Goal: Task Accomplishment & Management: Manage account settings

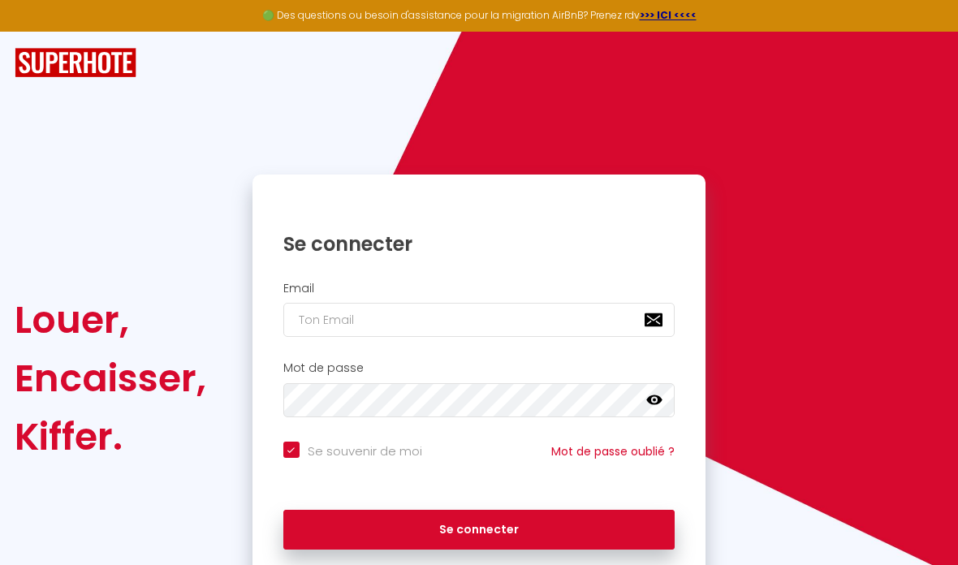
click at [450, 322] on input "email" at bounding box center [479, 320] width 392 height 34
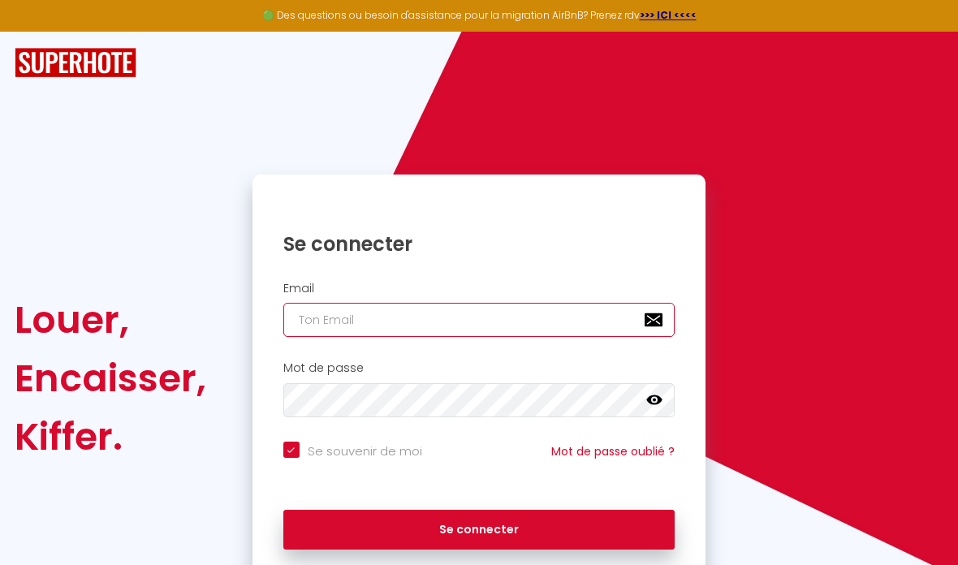
type input "[EMAIL_ADDRESS][DOMAIN_NAME]"
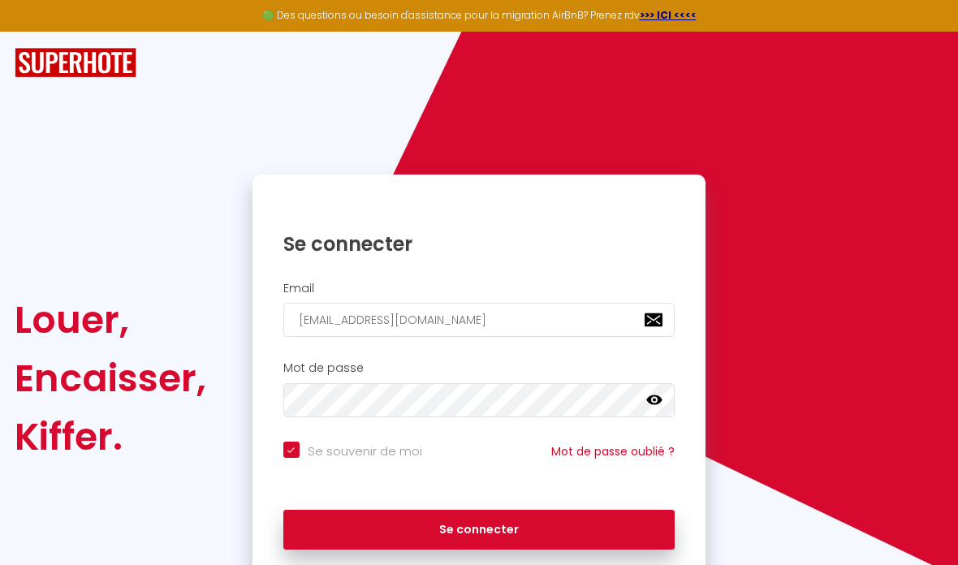
click at [497, 526] on button "Se connecter" at bounding box center [479, 530] width 392 height 41
checkbox input "true"
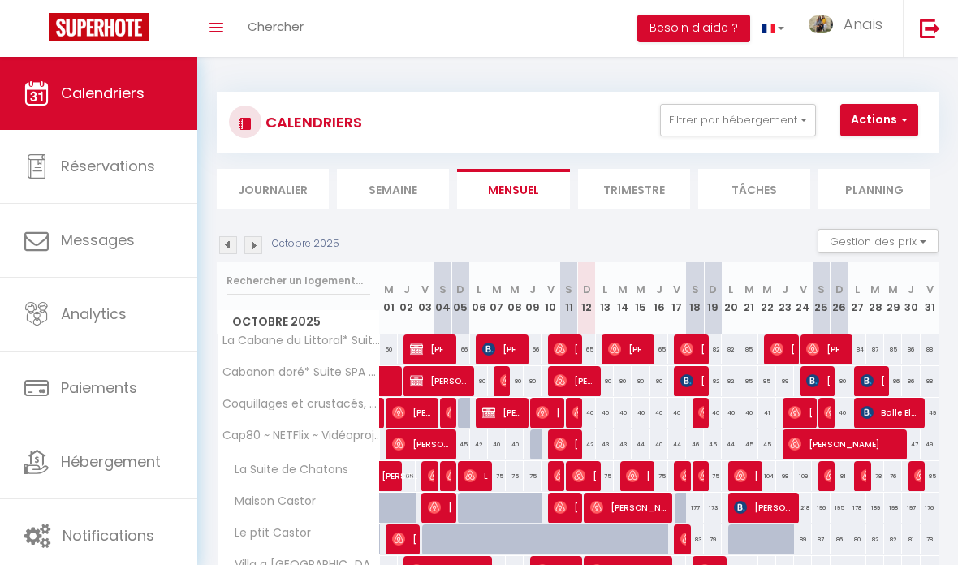
click at [841, 22] on link "Anais" at bounding box center [850, 28] width 106 height 57
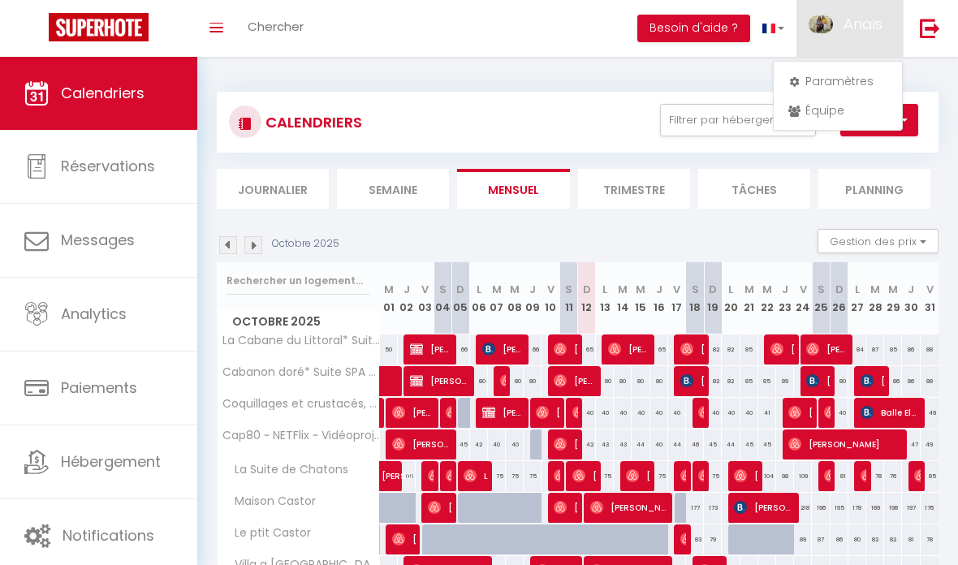
click at [824, 78] on link "Paramètres" at bounding box center [838, 81] width 120 height 28
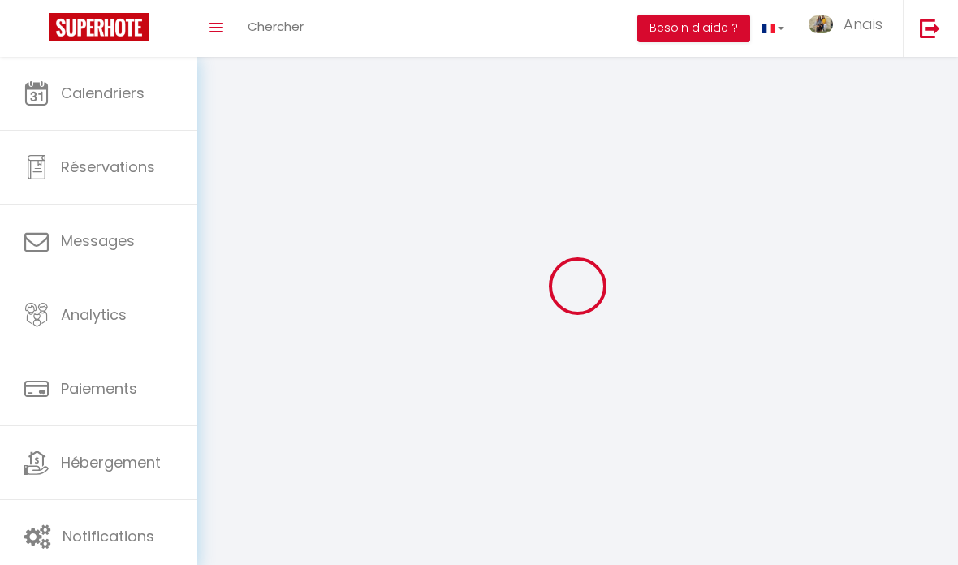
type input "Anais"
type input "Bonpunt"
type input "0621340903"
type input "[STREET_ADDRESS][GEOGRAPHIC_DATA][PERSON_NAME], [STREET_ADDRESS][PERSON_NAME]"
type input "33470"
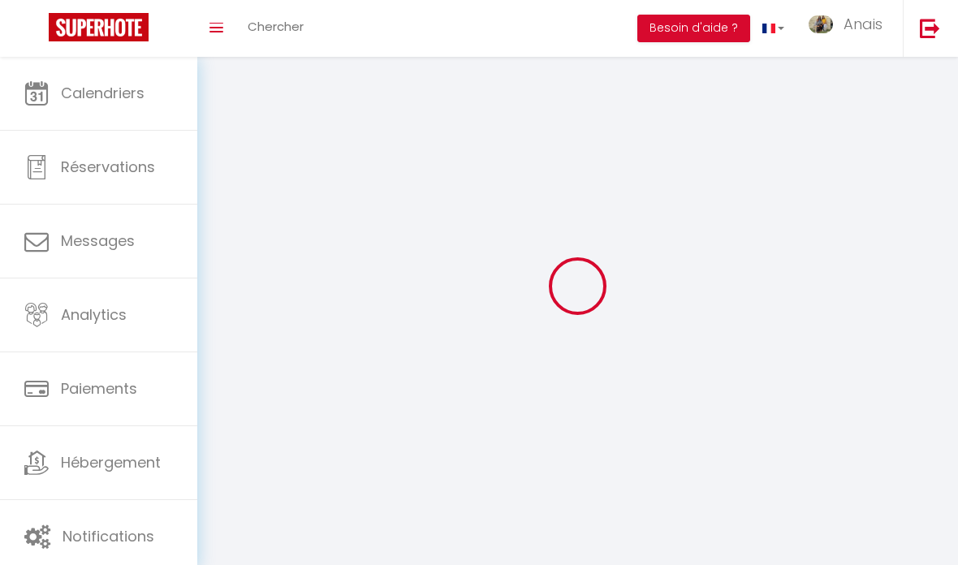
type input "Le [PERSON_NAME]"
type input "G6tc7zKLAugB5yAgeAw72U5LO"
type input "LdO4KinK55i6BAsh4wc679q2Y"
type input "[URL][DOMAIN_NAME]"
select select "1"
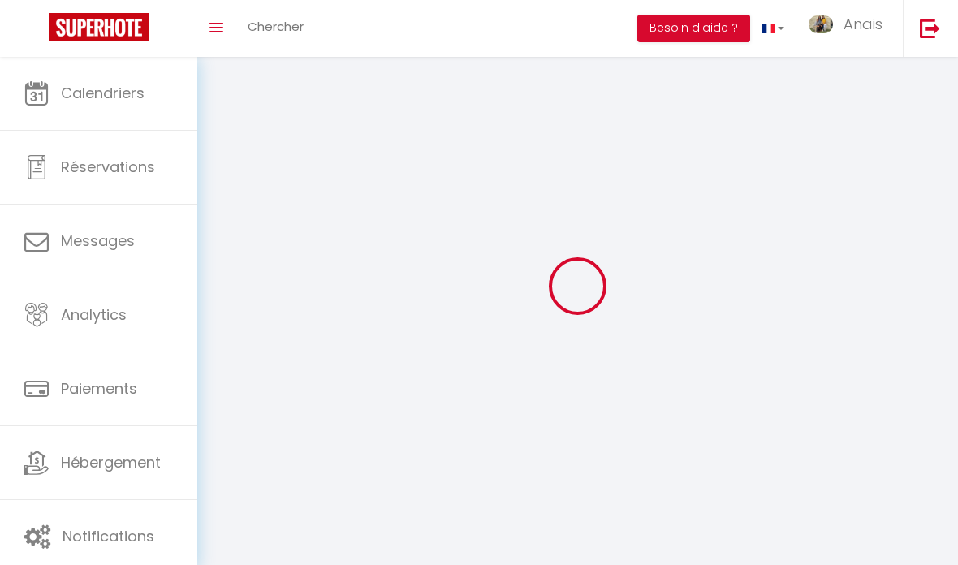
select select "28"
select select "fr"
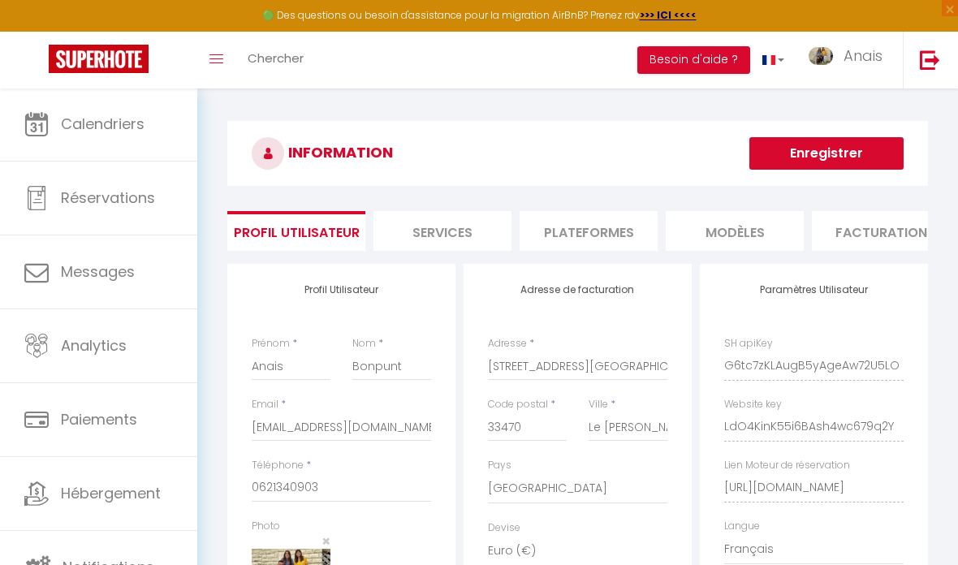
click at [588, 226] on li "Plateformes" at bounding box center [589, 231] width 138 height 40
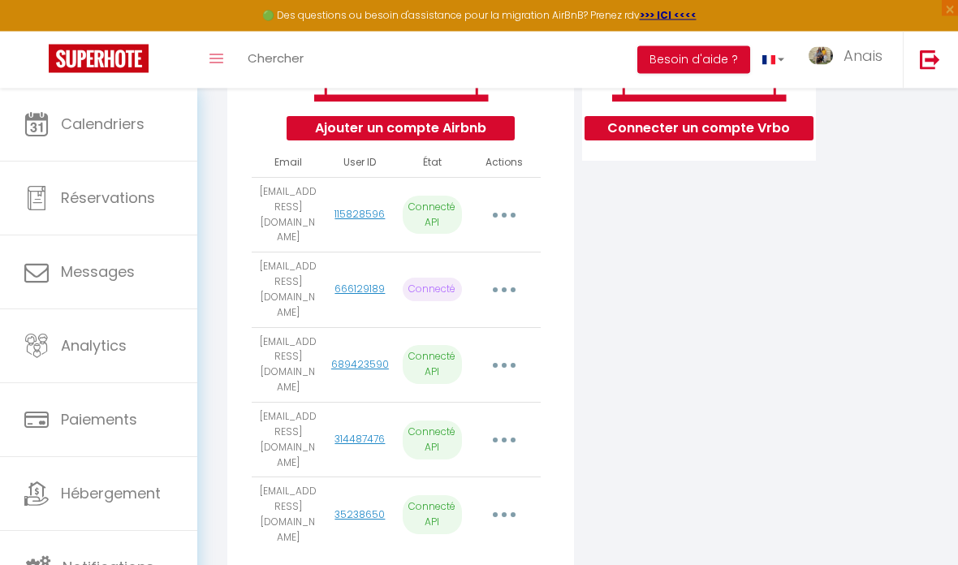
scroll to position [332, 0]
click at [505, 438] on icon "button" at bounding box center [504, 440] width 5 height 5
click at [465, 524] on link "Reconnecter le compte" at bounding box center [431, 538] width 179 height 28
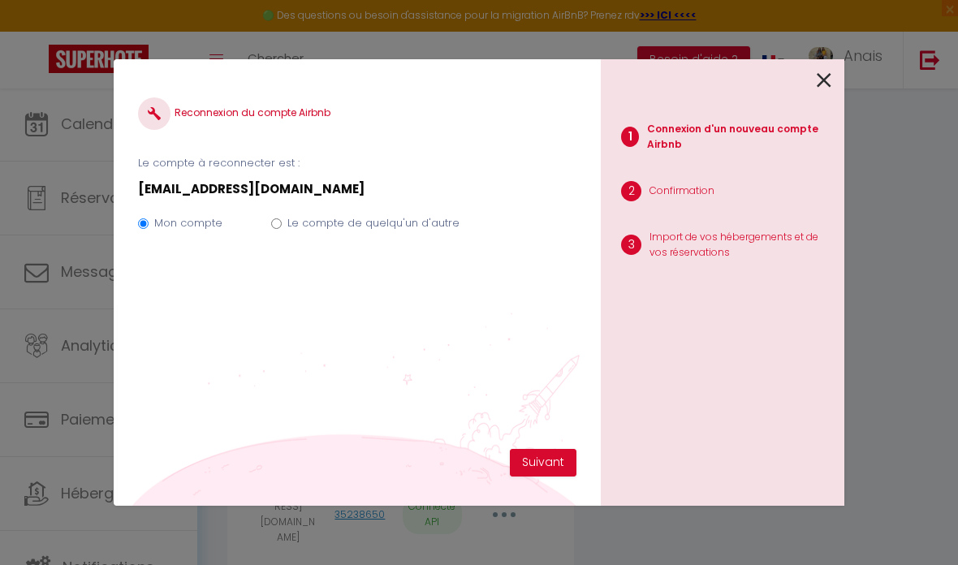
click at [550, 477] on button "Suivant" at bounding box center [543, 463] width 67 height 28
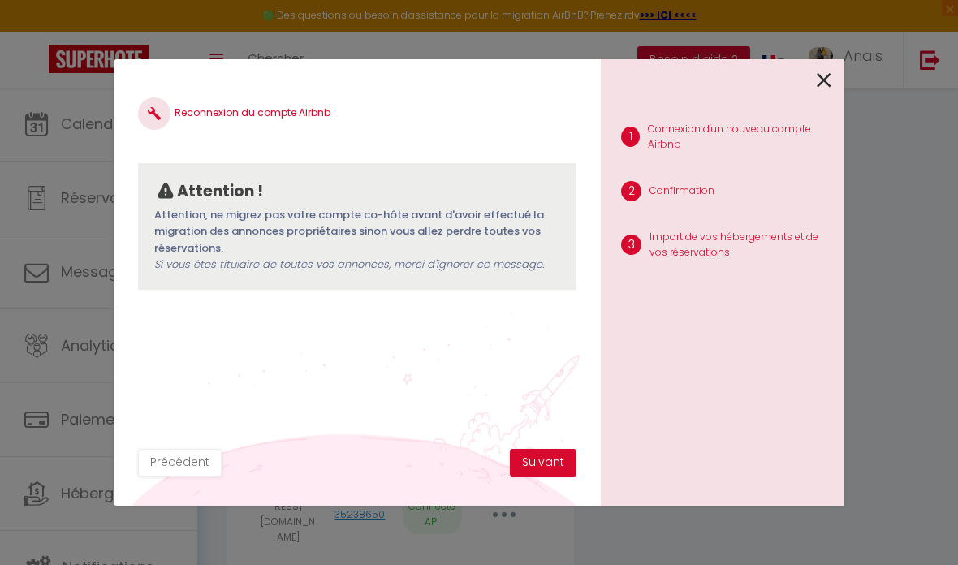
click at [533, 477] on button "Suivant" at bounding box center [543, 463] width 67 height 28
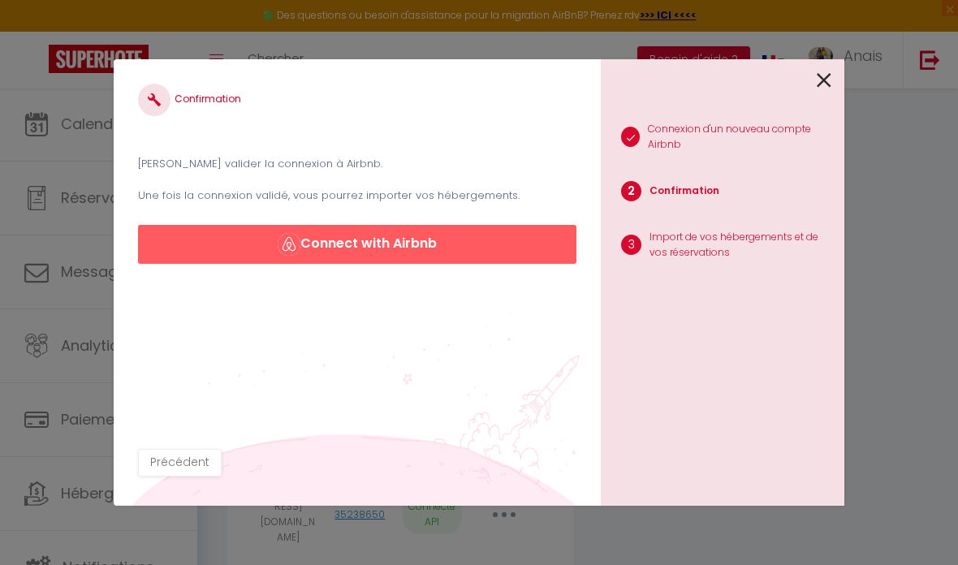
click at [547, 264] on button "Connect with Airbnb" at bounding box center [357, 244] width 439 height 39
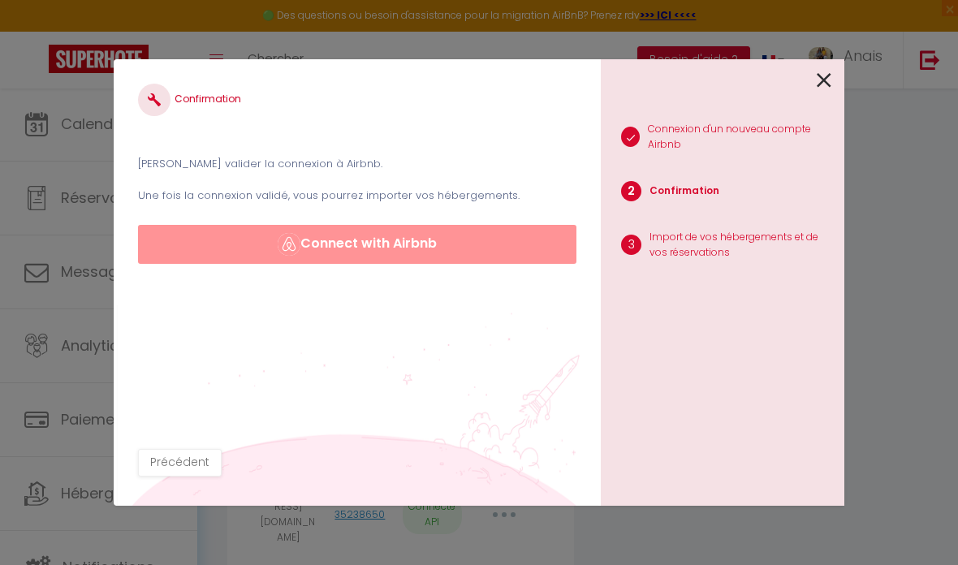
scroll to position [397, 0]
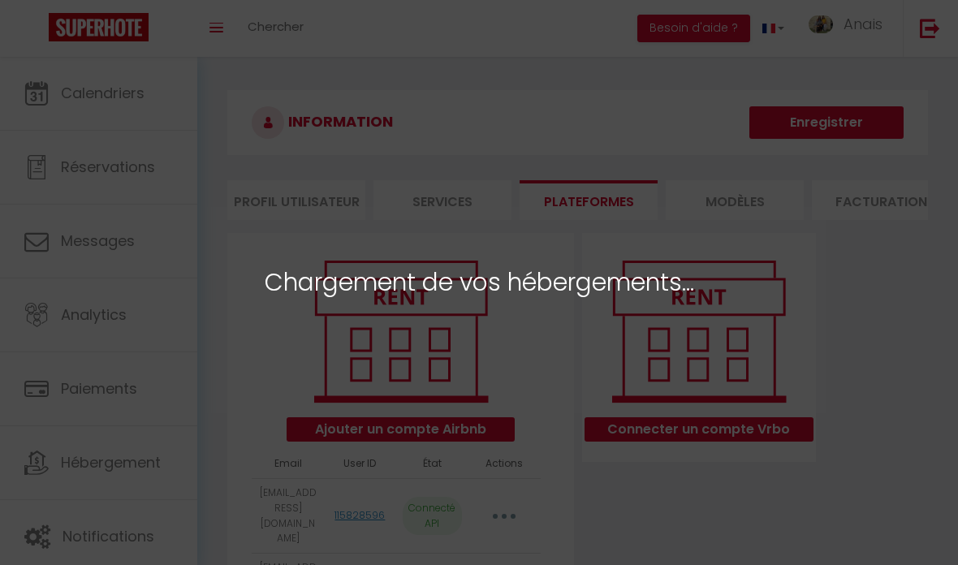
select select "20174"
select select "20175"
select select "20176"
select select "20177"
select select "49302"
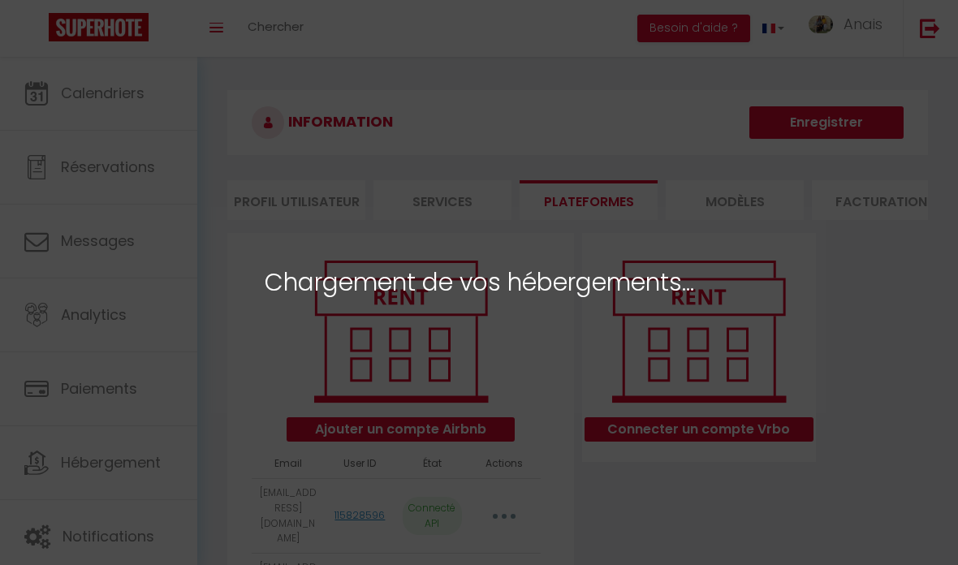
select select "58955"
select select "62217"
select select
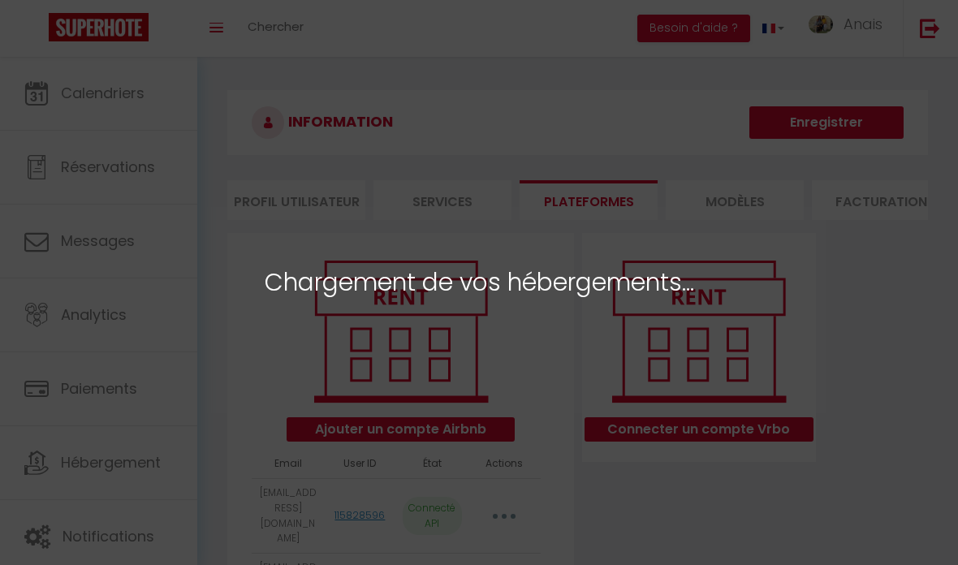
select select
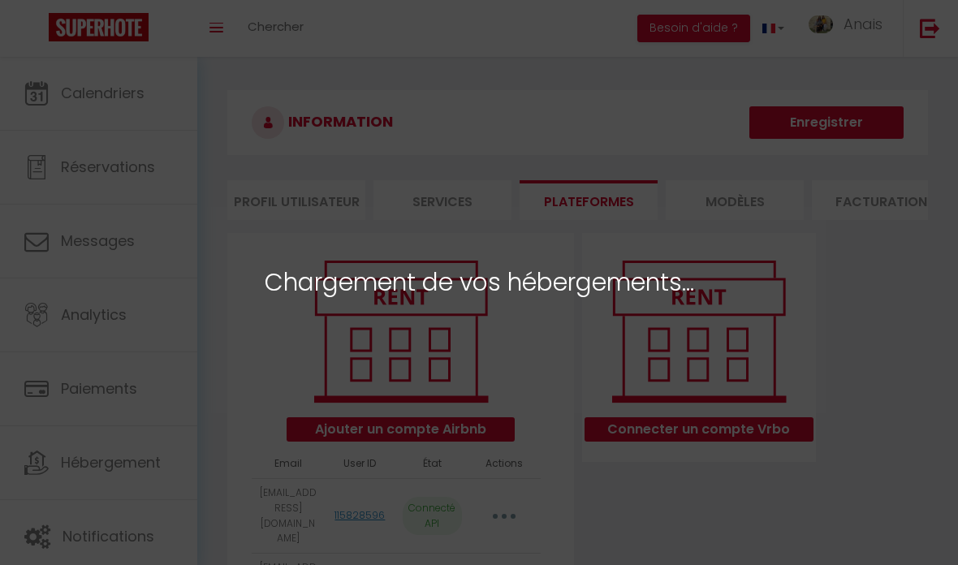
select select "69308"
select select
select select "69069"
select select "69070"
select select "69071"
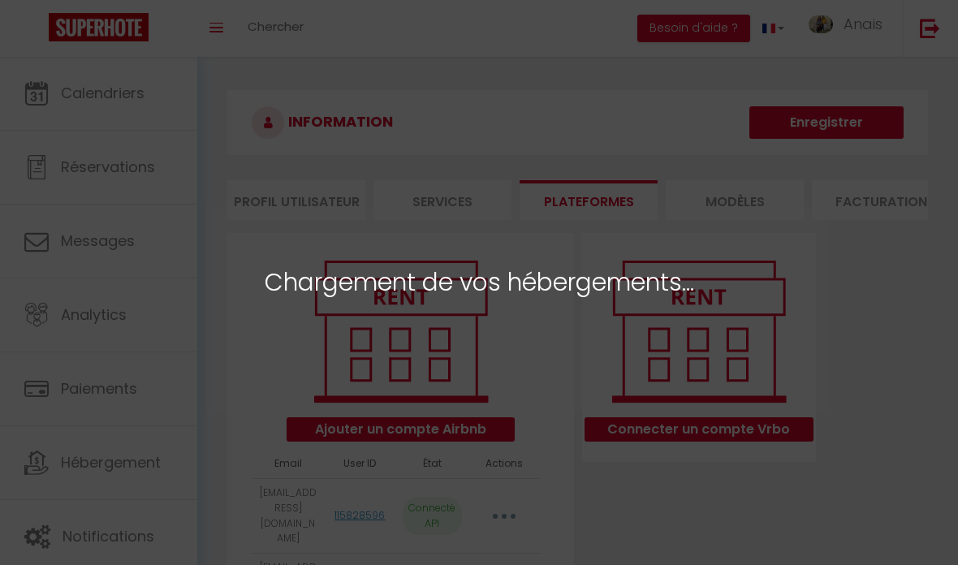
select select
select select "69072"
select select "68885"
select select "69043"
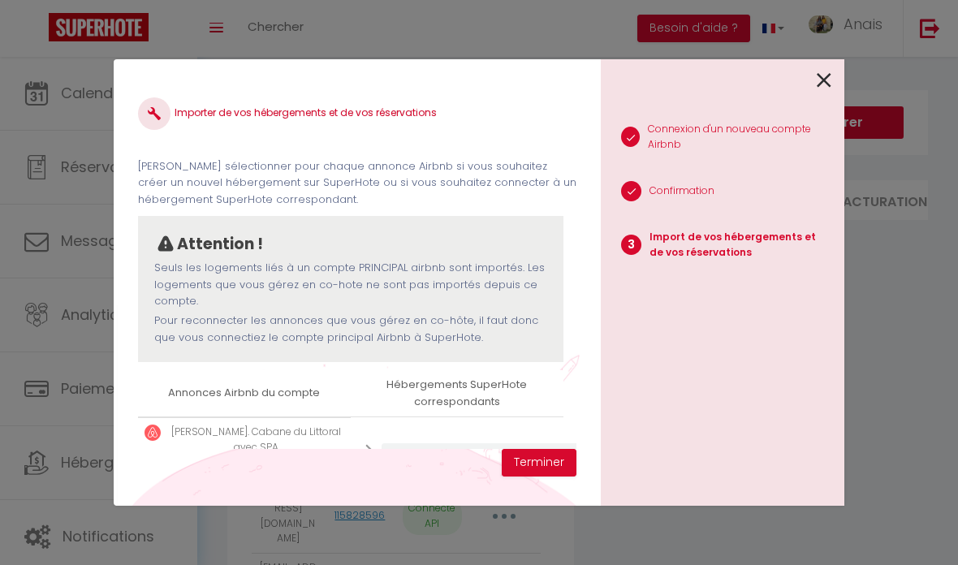
select select
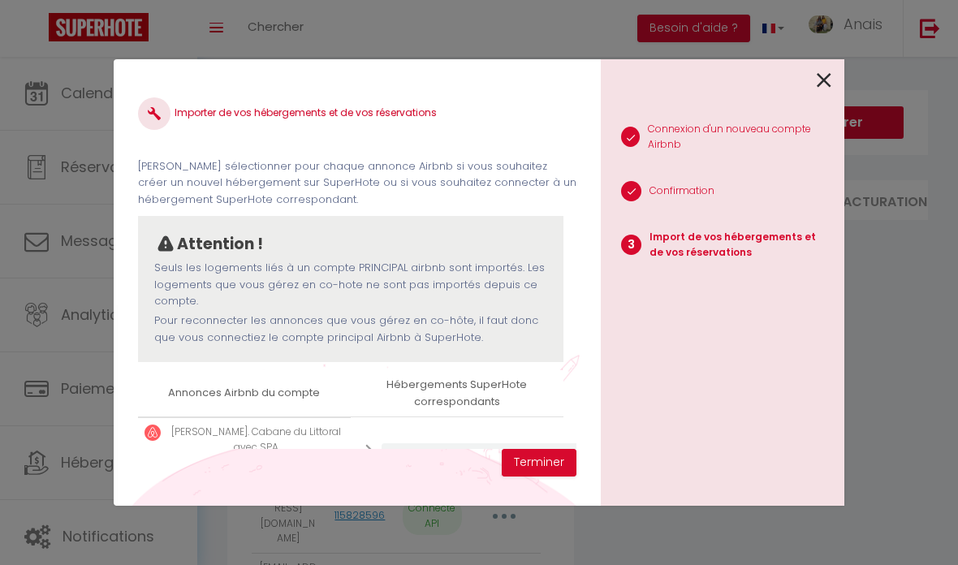
select select
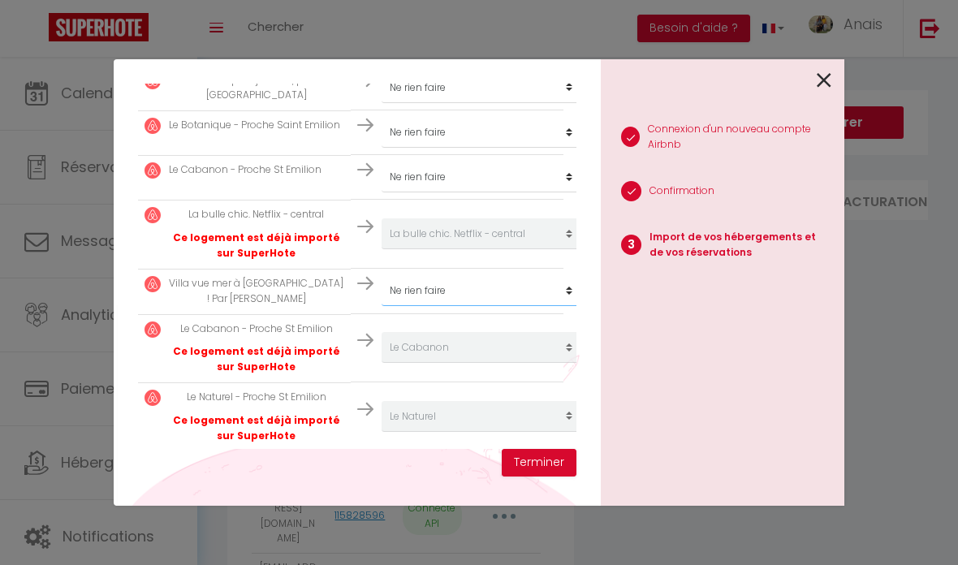
click at [434, 275] on select "Créer un nouvel hébergement Ne rien faire La Cabane du Littoral* Suite SPA et n…" at bounding box center [482, 290] width 200 height 31
select select "26233"
select select
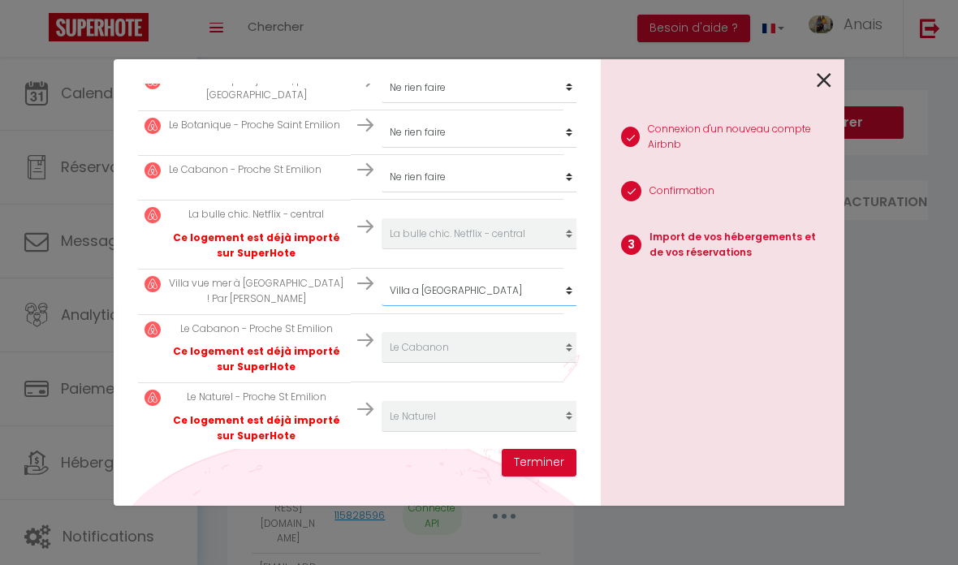
select select
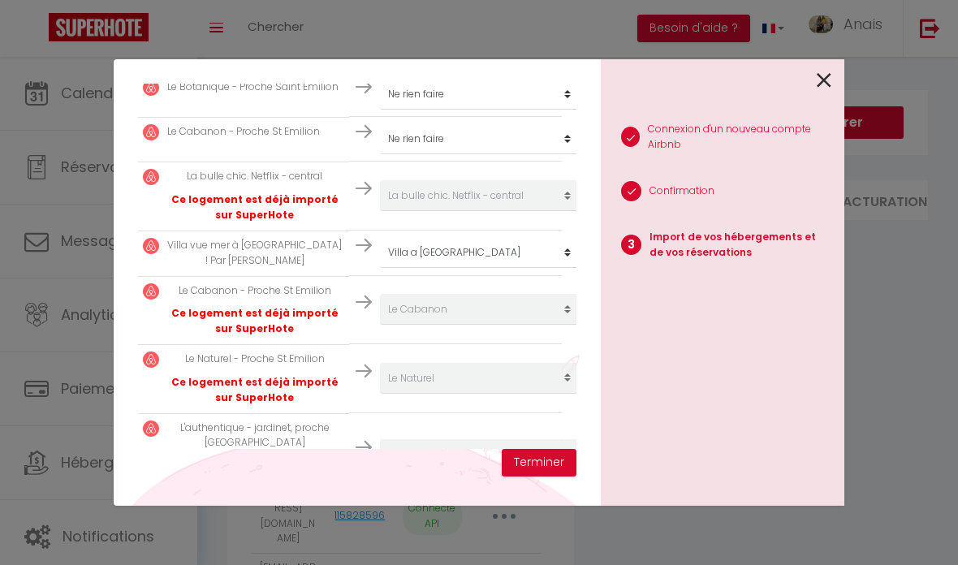
click at [540, 462] on button "Terminer" at bounding box center [539, 463] width 75 height 28
select select
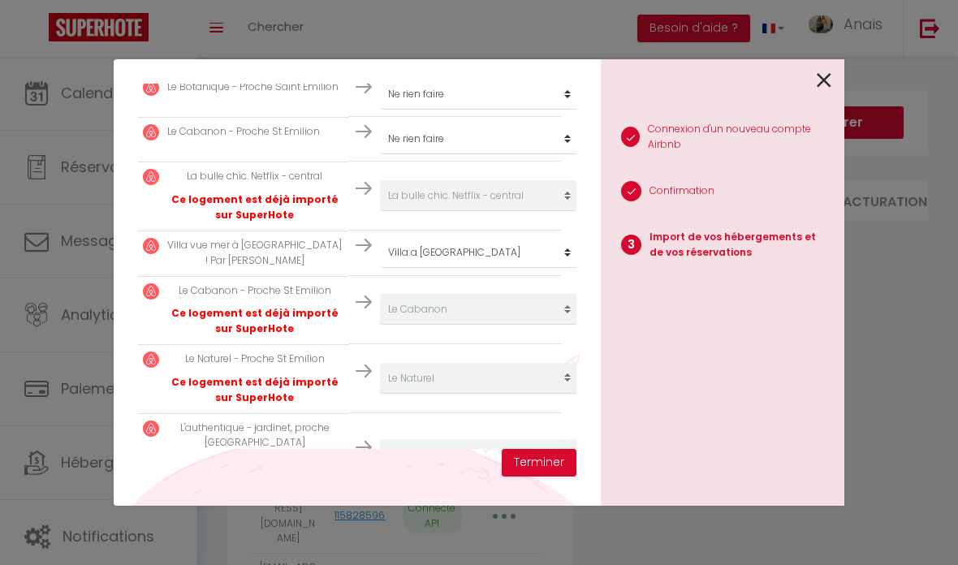
select select
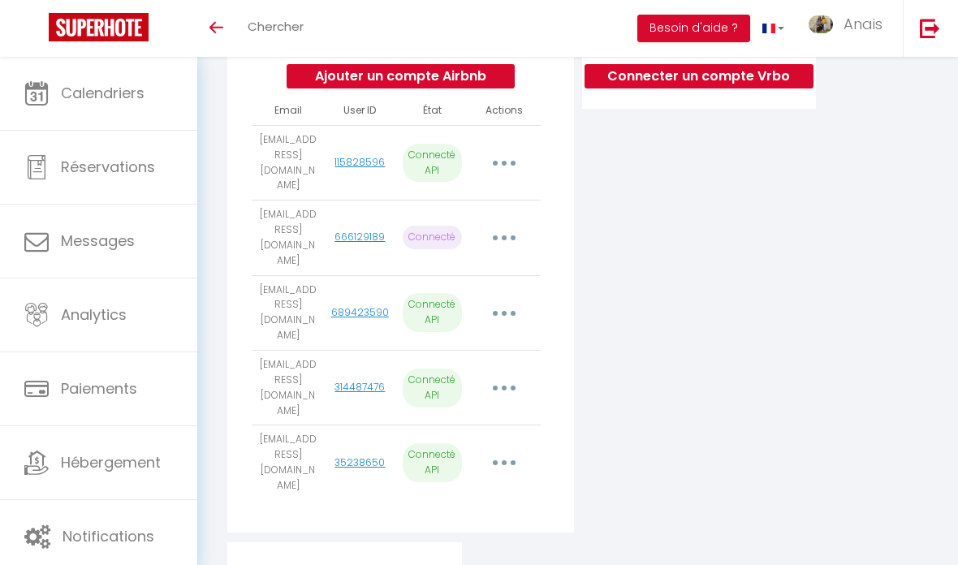
scroll to position [358, 0]
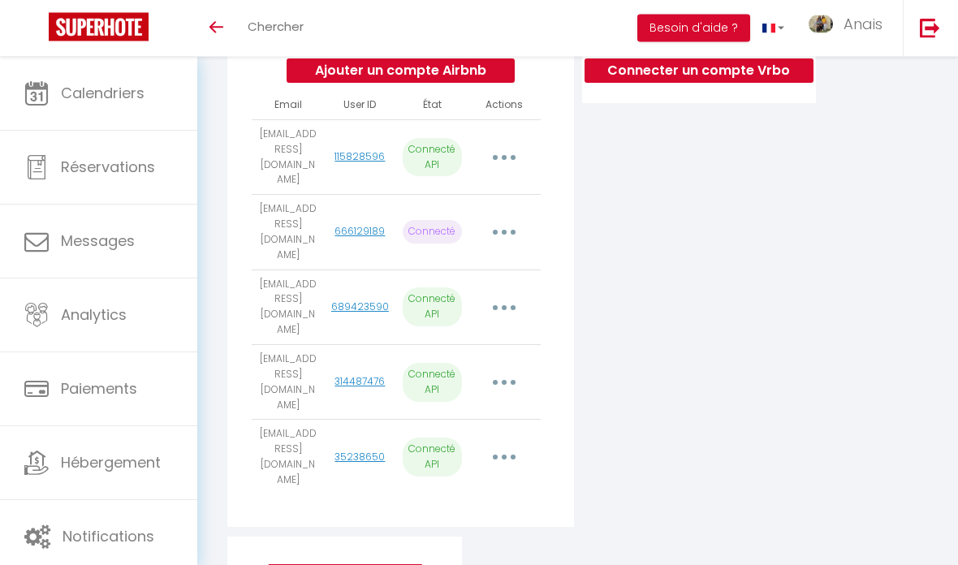
click at [498, 368] on button "button" at bounding box center [504, 383] width 43 height 31
click at [482, 408] on link "Importer les appartements" at bounding box center [431, 422] width 179 height 28
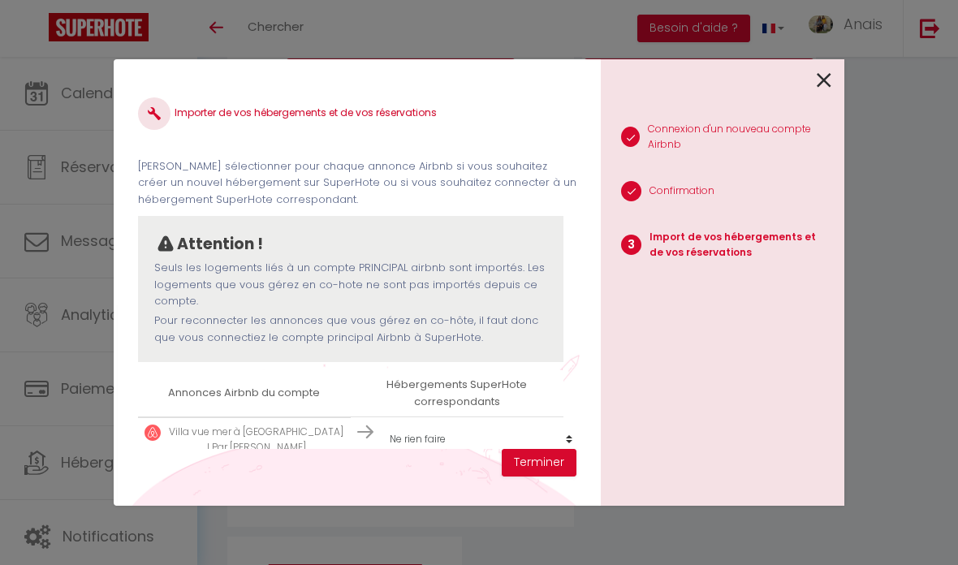
click at [458, 455] on select "Créer un nouvel hébergement Ne rien faire La Cabane du Littoral* Suite SPA et n…" at bounding box center [482, 439] width 200 height 31
select select "26233"
click at [540, 477] on button "Terminer" at bounding box center [539, 463] width 75 height 28
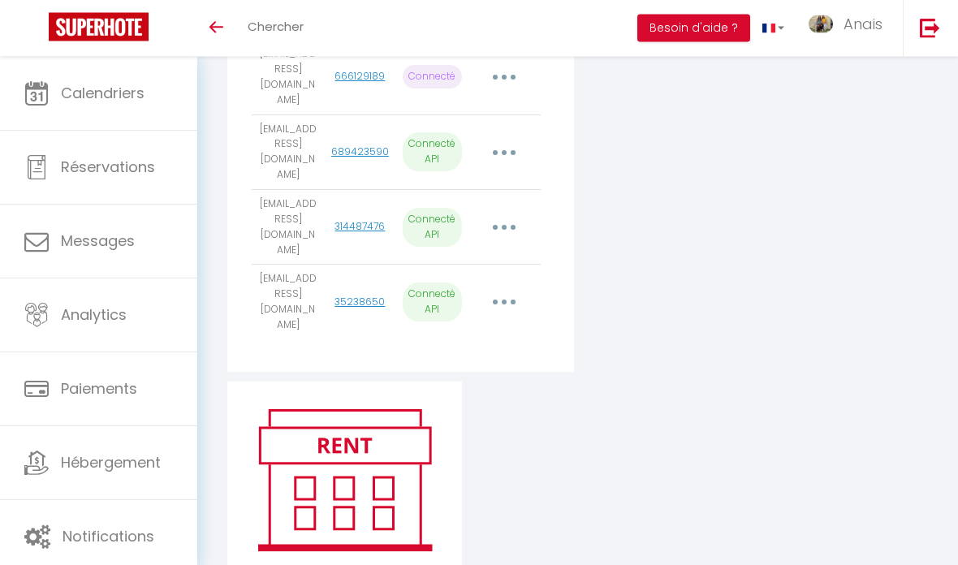
scroll to position [448, 0]
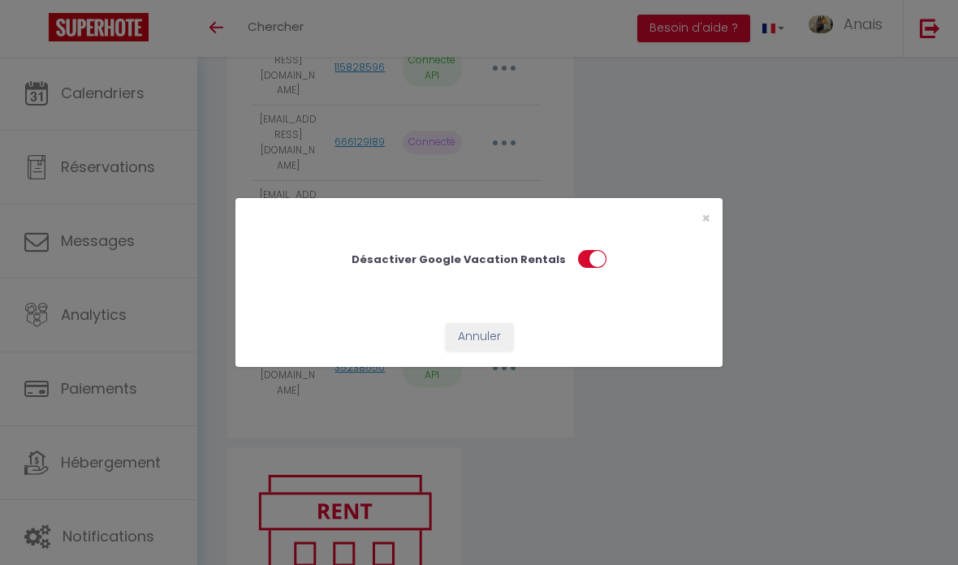
click at [710, 228] on span "×" at bounding box center [706, 218] width 9 height 20
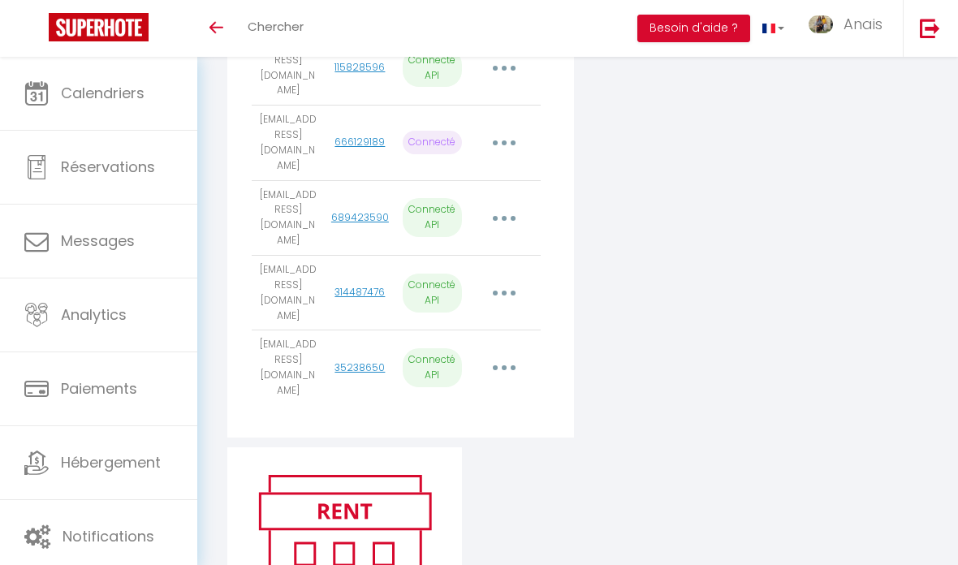
scroll to position [513, 0]
